Goal: Transaction & Acquisition: Obtain resource

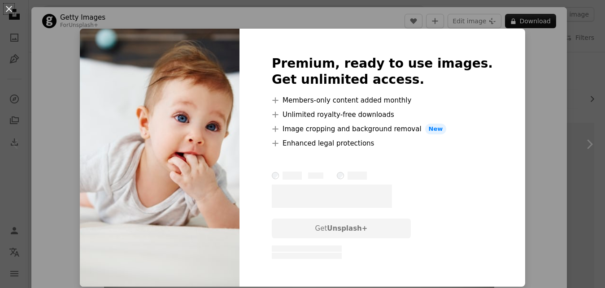
scroll to position [23, 0]
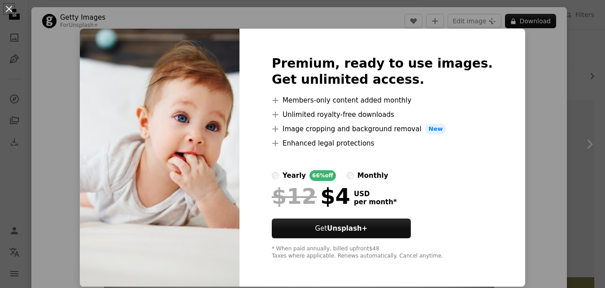
click at [558, 158] on div "An X shape Premium, ready to use images. Get unlimited access. A plus sign Memb…" at bounding box center [302, 144] width 605 height 288
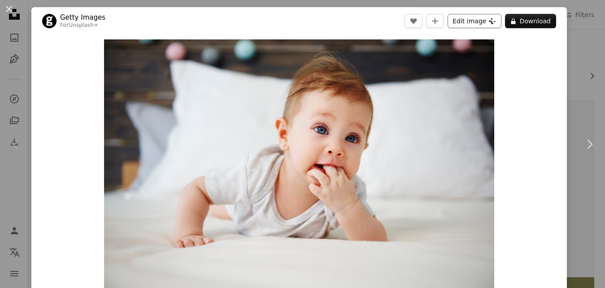
click at [465, 22] on button "Edit image Plus sign for Unsplash+" at bounding box center [475, 21] width 54 height 14
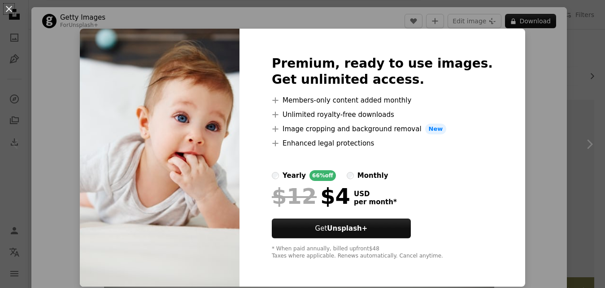
click at [547, 159] on div "An X shape Premium, ready to use images. Get unlimited access. A plus sign Memb…" at bounding box center [302, 144] width 605 height 288
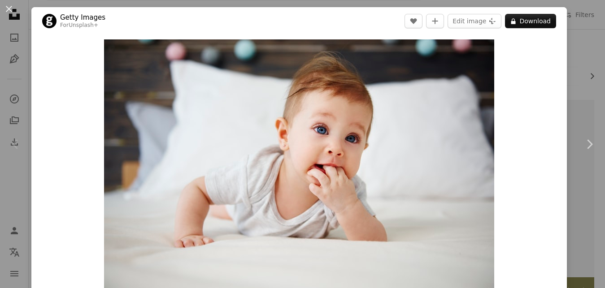
click at [576, 20] on div "An X shape Chevron left Chevron right Getty Images For Unsplash+ A heart A plus…" at bounding box center [302, 144] width 605 height 288
